Goal: Find specific page/section: Find specific page/section

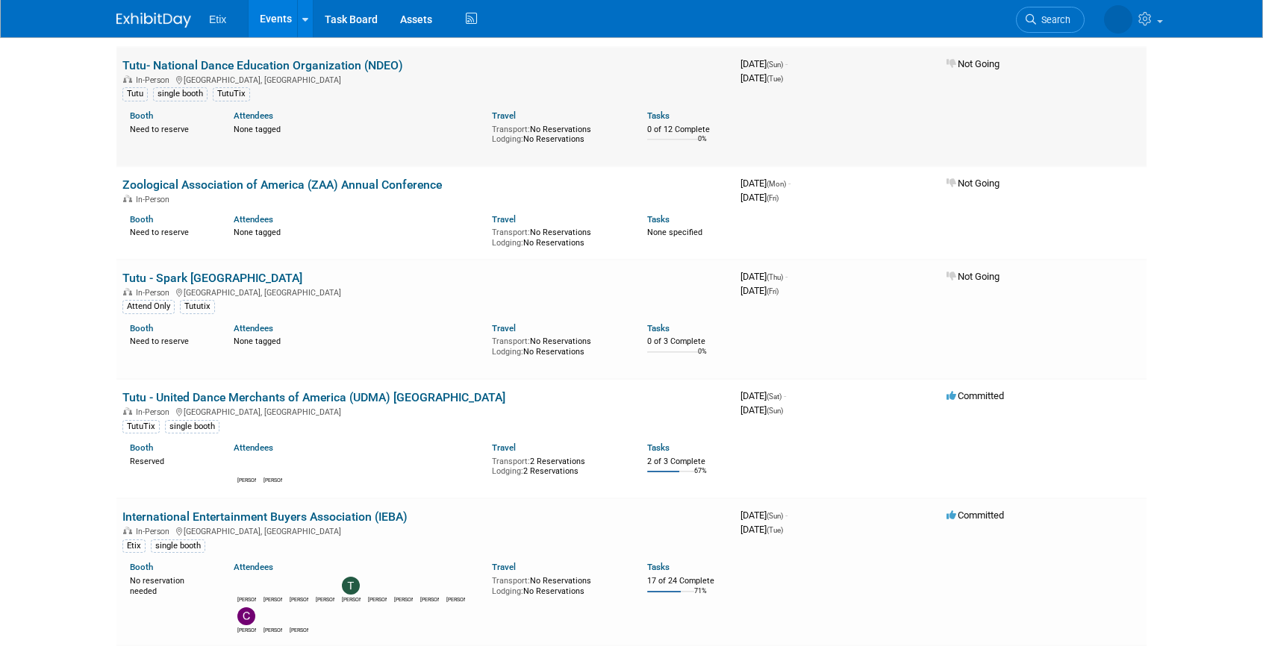
scroll to position [346, 0]
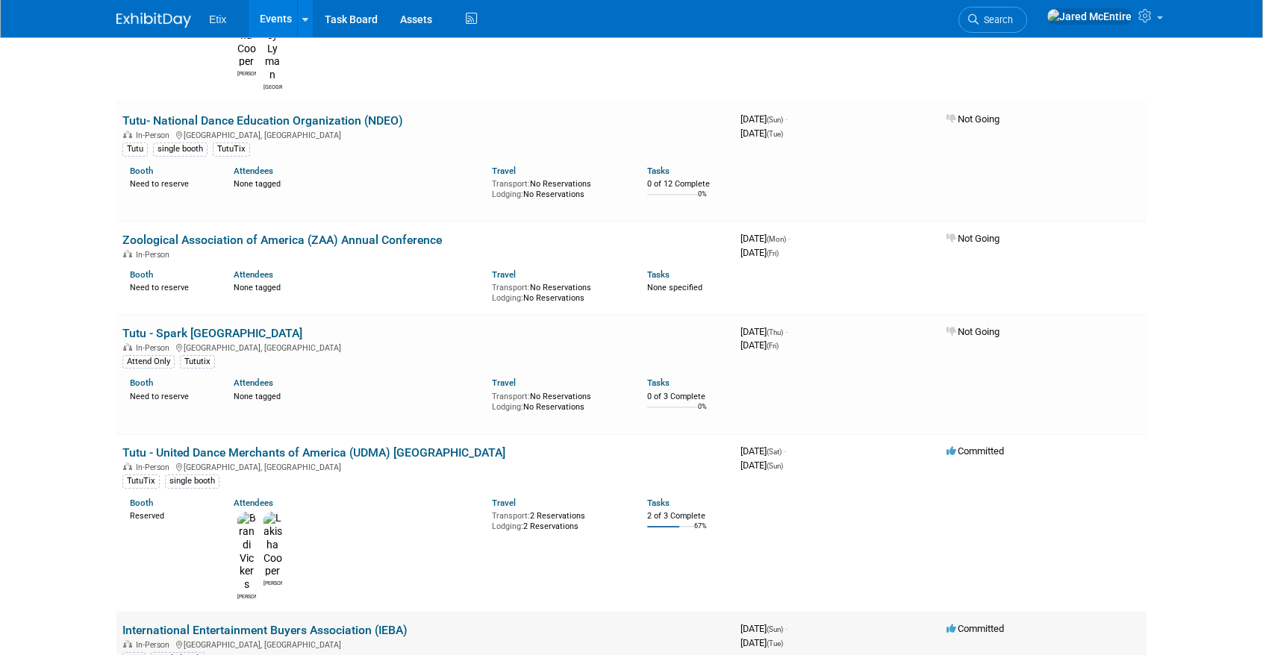
click at [364, 638] on div "In-Person Nashville, TN" at bounding box center [425, 644] width 606 height 12
click at [364, 623] on link "International Entertainment Buyers Association (IEBA)" at bounding box center [264, 630] width 285 height 14
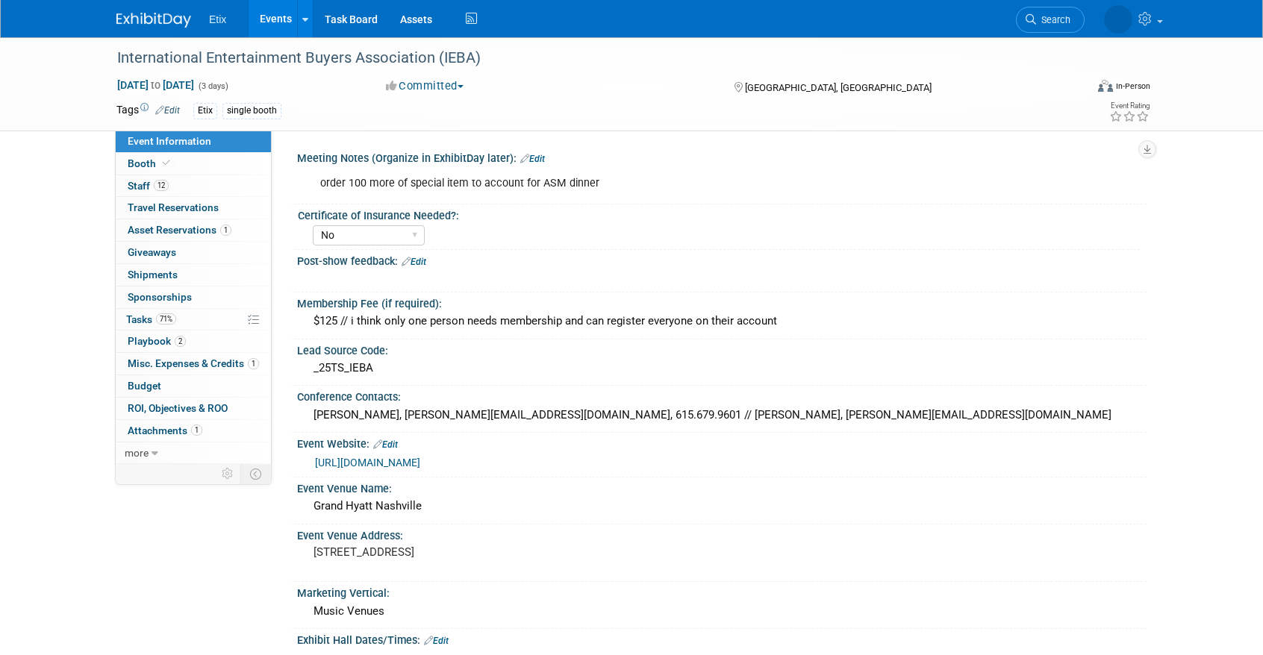
select select "No"
click at [269, 22] on link "Events" at bounding box center [276, 18] width 54 height 37
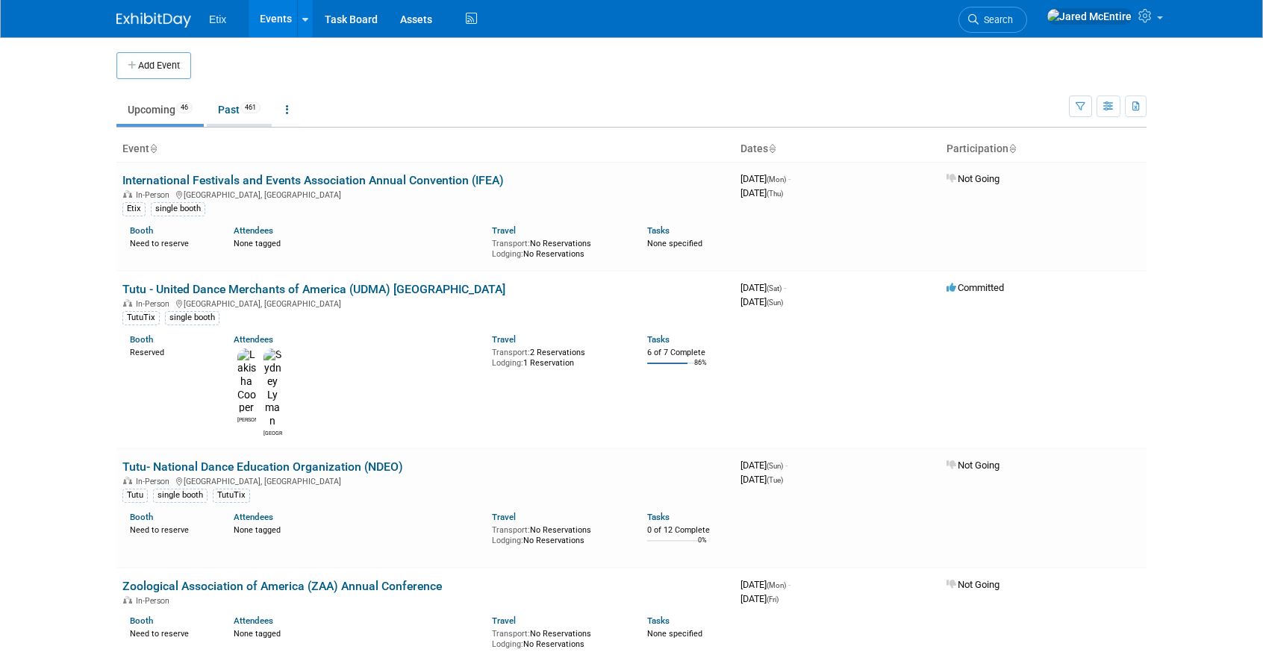
click at [234, 118] on link "Past 461" at bounding box center [239, 110] width 65 height 28
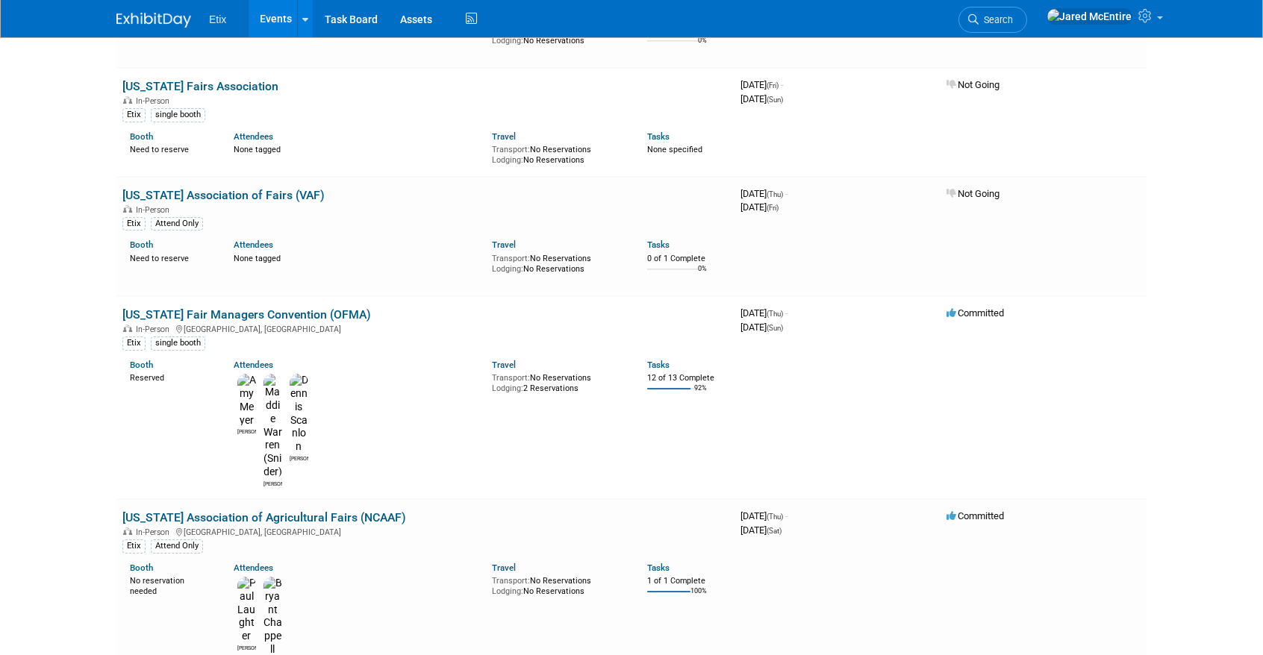
scroll to position [11216, 0]
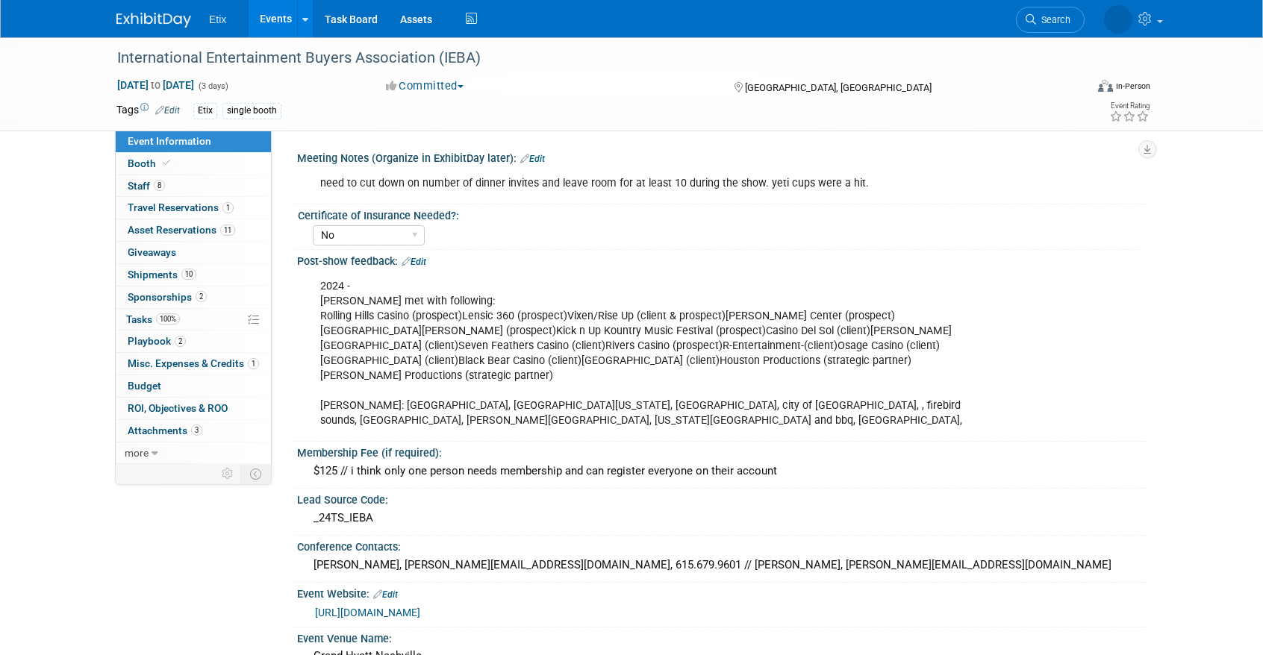
select select "No"
click at [154, 275] on span "Shipments 10" at bounding box center [162, 275] width 69 height 12
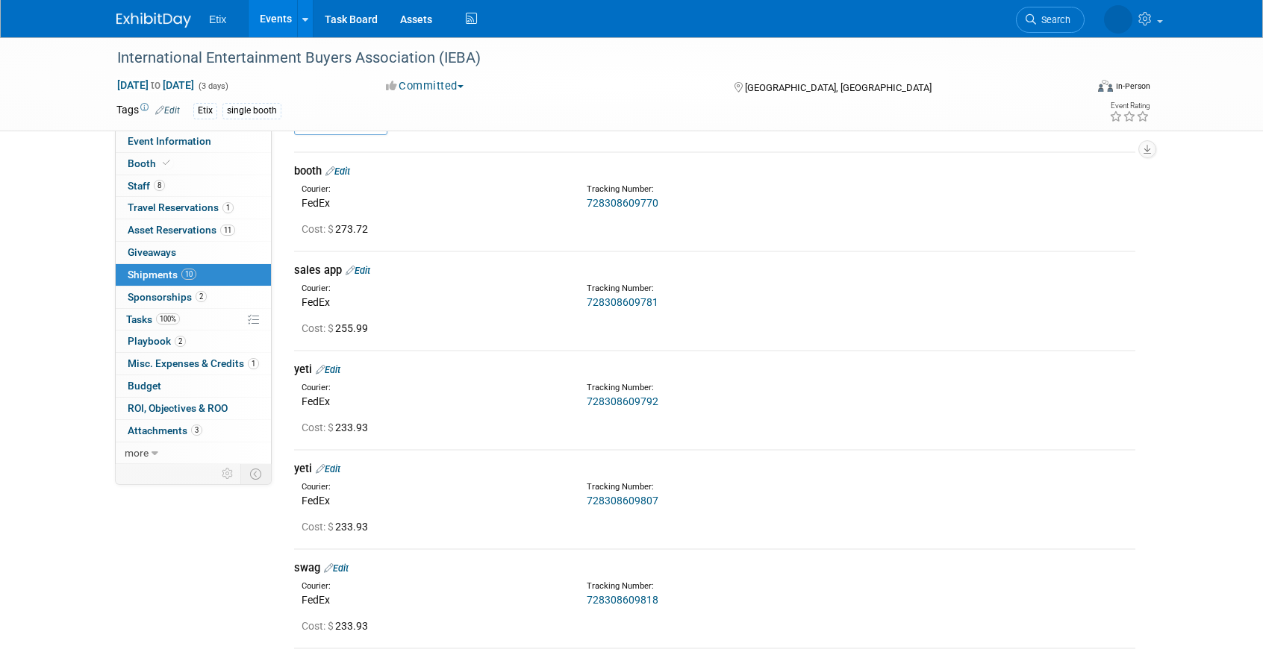
scroll to position [53, 0]
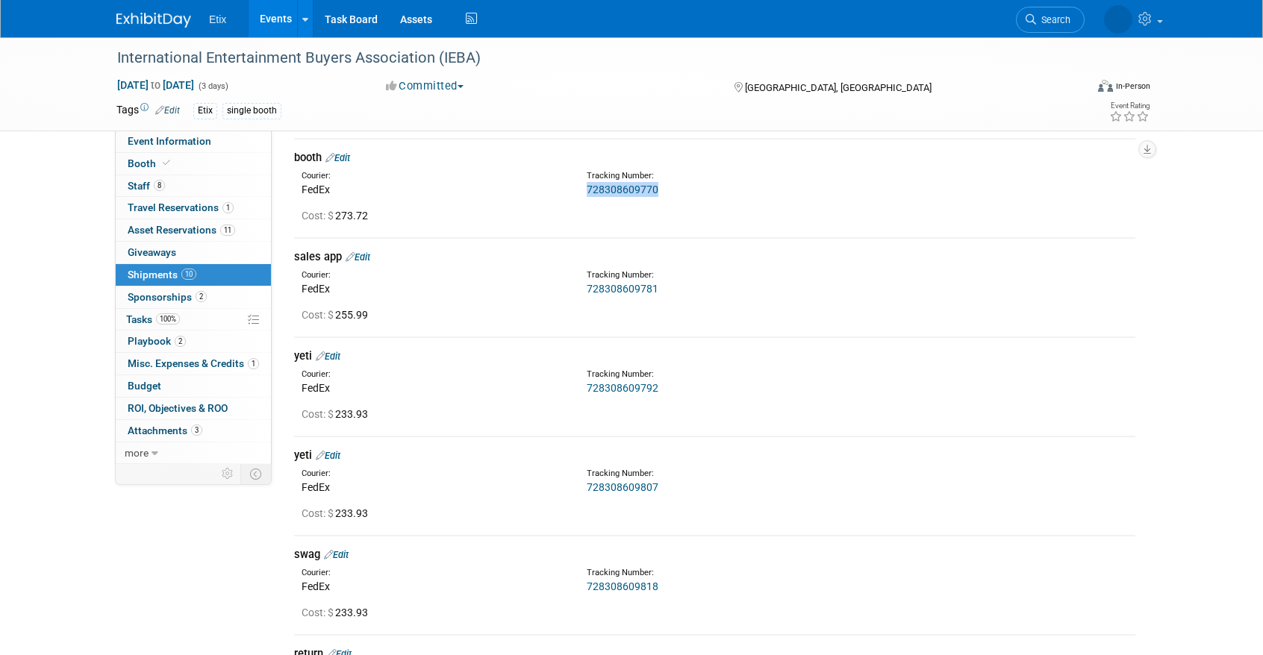
click at [640, 190] on link "728308609770" at bounding box center [623, 190] width 72 height 12
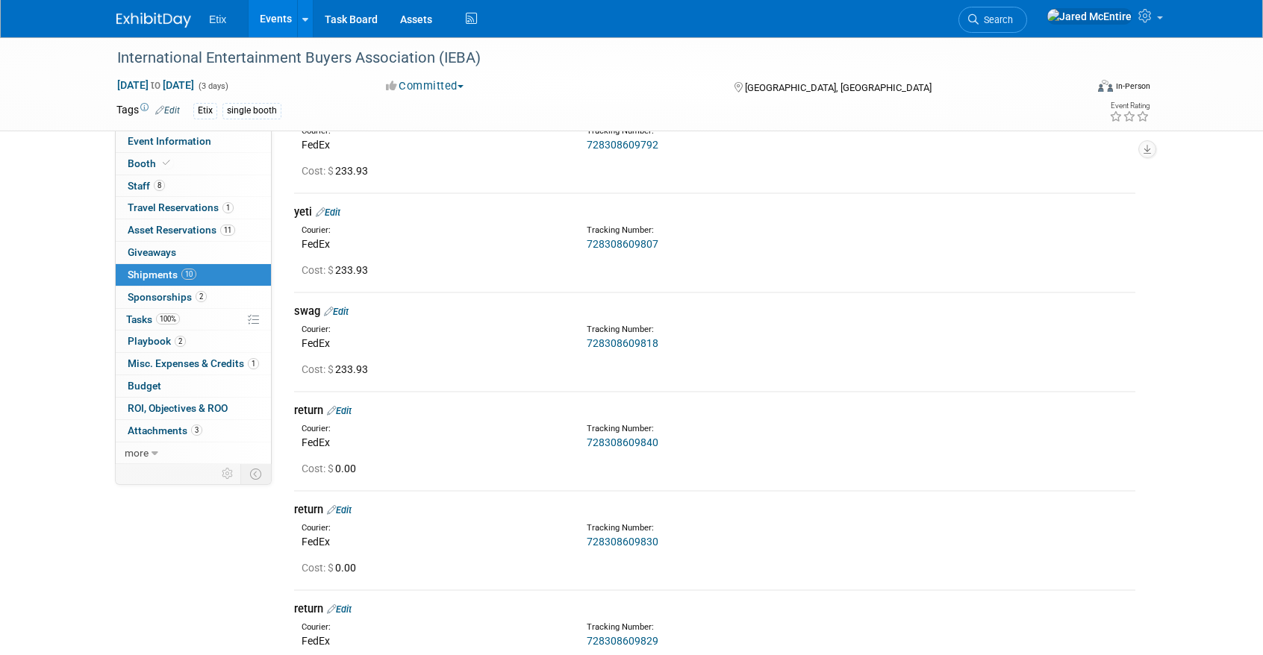
scroll to position [299, 0]
click at [623, 340] on link "728308609818" at bounding box center [623, 341] width 72 height 12
